Goal: Consume media (video, audio)

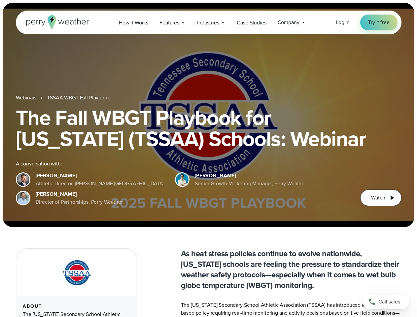
click at [208, 158] on div "The Fall WBGT Playbook for [US_STATE] (TSSAA) Schools: Webinar A conversation w…" at bounding box center [208, 156] width 385 height 99
click at [208, 22] on span "Industries" at bounding box center [208, 23] width 22 height 8
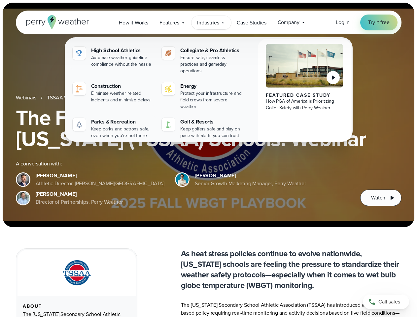
click at [208, 115] on h1 "The Fall WBGT Playbook for [US_STATE] (TSSAA) Schools: Webinar" at bounding box center [208, 128] width 385 height 42
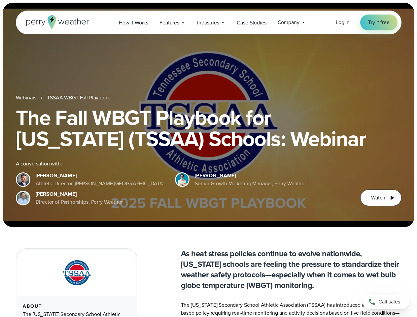
click at [79, 98] on link "TSSAA WBGT Fall Playbook" at bounding box center [78, 98] width 63 height 8
click at [380, 198] on span "Watch" at bounding box center [378, 198] width 14 height 8
